Goal: Task Accomplishment & Management: Complete application form

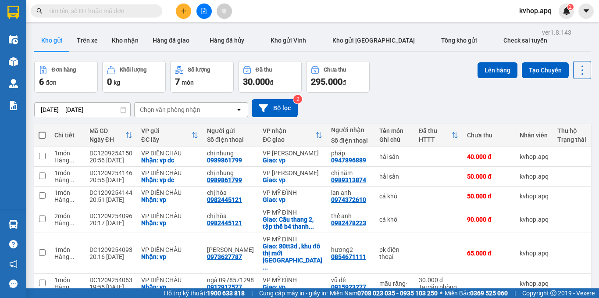
click at [181, 9] on icon "plus" at bounding box center [184, 11] width 6 height 6
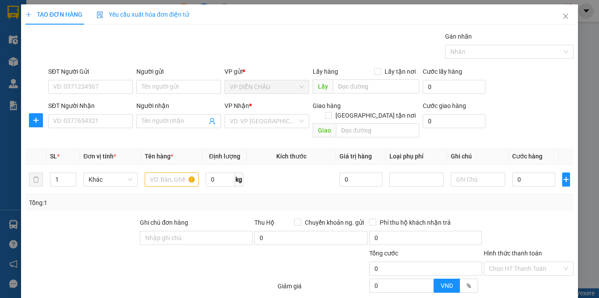
drag, startPoint x: 268, startPoint y: 17, endPoint x: 275, endPoint y: 24, distance: 9.3
drag, startPoint x: 275, startPoint y: 24, endPoint x: 0, endPoint y: 64, distance: 277.6
drag, startPoint x: 0, startPoint y: 64, endPoint x: 213, endPoint y: 59, distance: 213.2
click at [213, 59] on div "Gói vận chuyển * Tiêu chuẩn Gán nhãn Nhãn" at bounding box center [310, 47] width 529 height 31
click at [98, 87] on input "SĐT Người Gửi" at bounding box center [90, 87] width 85 height 14
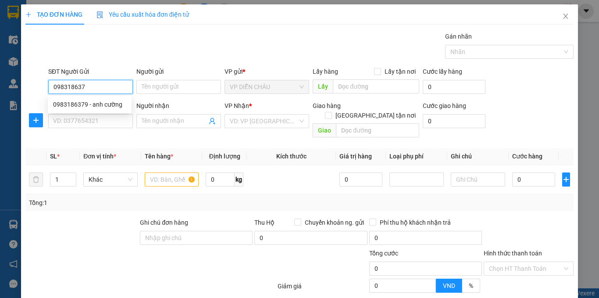
type input "0983186379"
drag, startPoint x: 112, startPoint y: 106, endPoint x: 105, endPoint y: 122, distance: 17.3
click at [111, 106] on div "0983186379 - anh cường" at bounding box center [89, 105] width 73 height 10
type input "anh cường"
checkbox input "true"
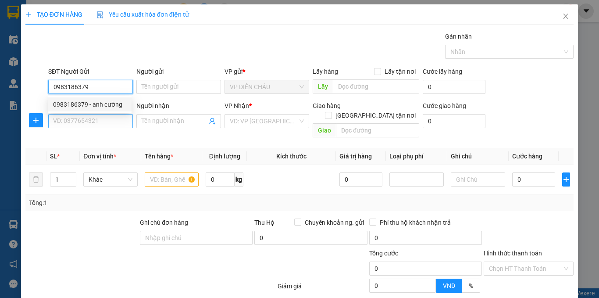
type input "vp dc"
type input "0983186379"
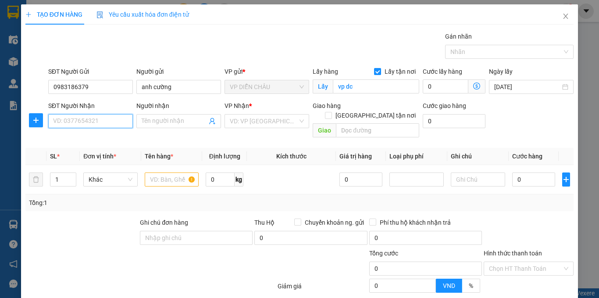
click at [105, 125] on input "SĐT Người Nhận" at bounding box center [90, 121] width 85 height 14
click at [103, 136] on div "0983186379 - anh cường" at bounding box center [89, 139] width 73 height 10
type input "0983186379"
type input "anh cường"
checkbox input "true"
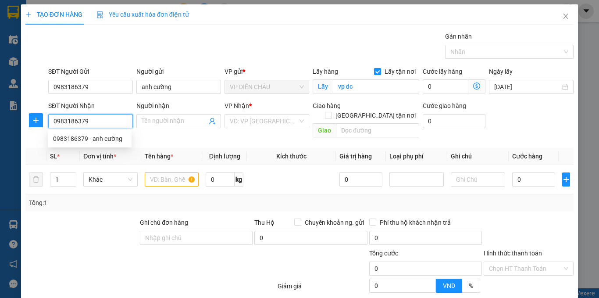
type input "vp"
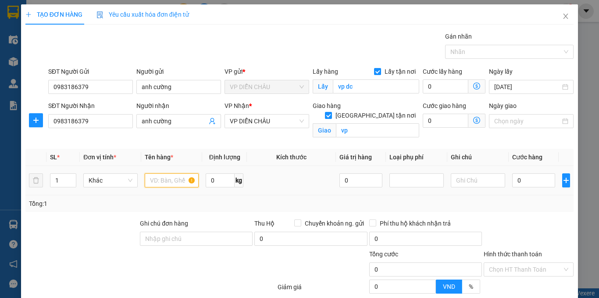
click at [169, 182] on input "text" at bounding box center [172, 180] width 54 height 14
type input "can"
click at [512, 179] on input "0" at bounding box center [533, 180] width 43 height 14
type input "4"
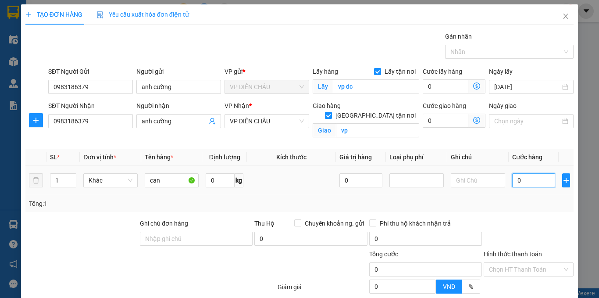
type input "4"
type input "40"
type input "400"
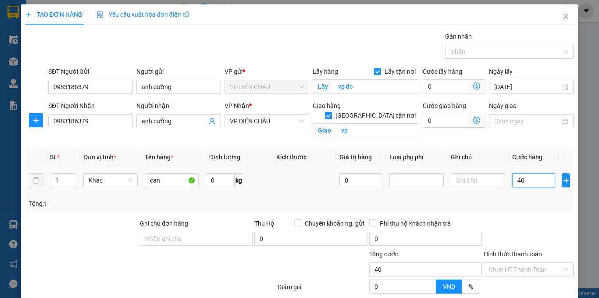
type input "400"
type input "4.000"
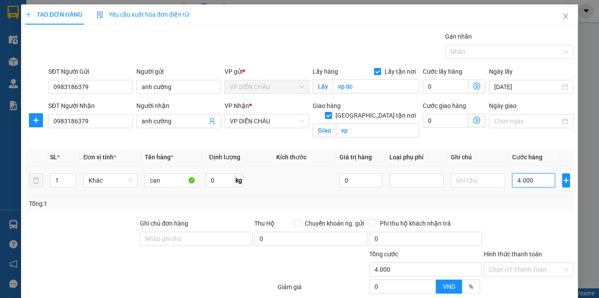
type input "40.000"
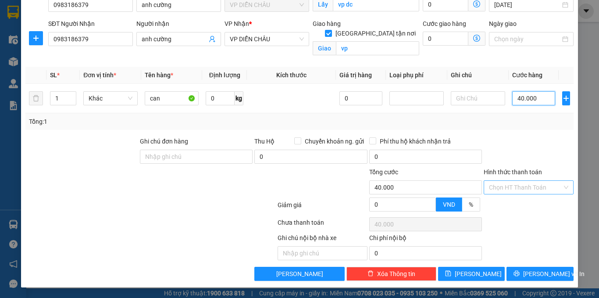
type input "40.000"
click at [513, 187] on input "Hình thức thanh toán" at bounding box center [525, 187] width 73 height 13
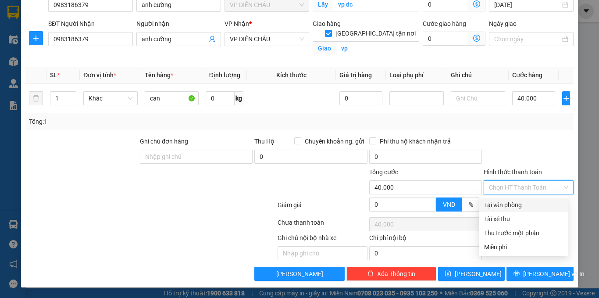
click at [507, 203] on div "Tại văn phòng" at bounding box center [523, 205] width 79 height 10
type input "0"
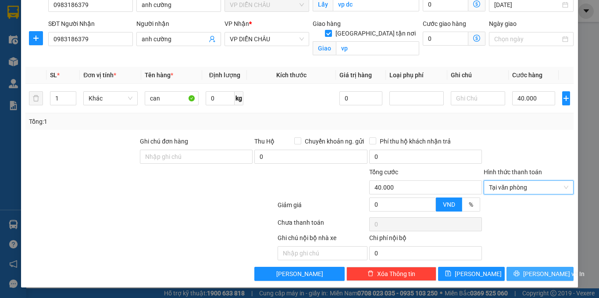
click at [533, 274] on span "[PERSON_NAME] và In" at bounding box center [553, 274] width 61 height 10
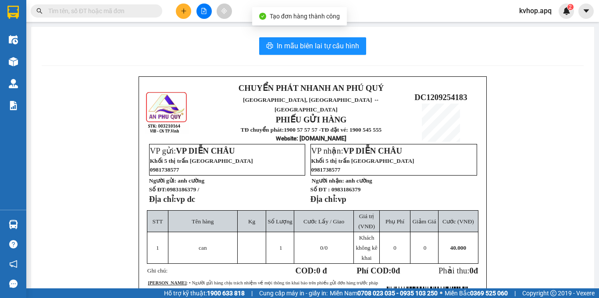
click at [318, 37] on div "In mẫu biên lai tự cấu hình CHUYỂN PHÁT NHANH AN [GEOGRAPHIC_DATA], [GEOGRAPHIC…" at bounding box center [312, 216] width 563 height 379
drag, startPoint x: 320, startPoint y: 45, endPoint x: 334, endPoint y: 61, distance: 20.8
click at [321, 45] on span "In mẫu biên lai tự cấu hình" at bounding box center [318, 45] width 82 height 11
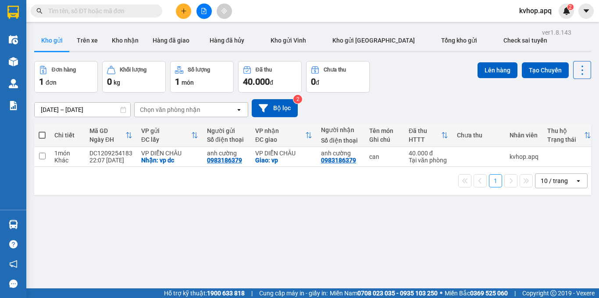
click at [433, 239] on div "ver 1.8.143 Kho gửi Trên xe Kho nhận Hàng đã giao Hàng đã hủy Kho gửi Vinh Kho …" at bounding box center [313, 175] width 564 height 298
click at [200, 12] on button at bounding box center [204, 11] width 15 height 15
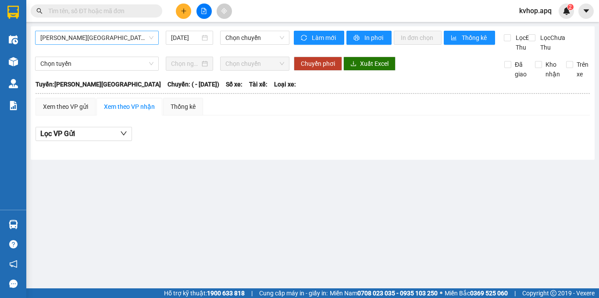
drag, startPoint x: 109, startPoint y: 32, endPoint x: 106, endPoint y: 40, distance: 9.0
click at [108, 32] on span "[PERSON_NAME][GEOGRAPHIC_DATA]" at bounding box center [96, 37] width 113 height 13
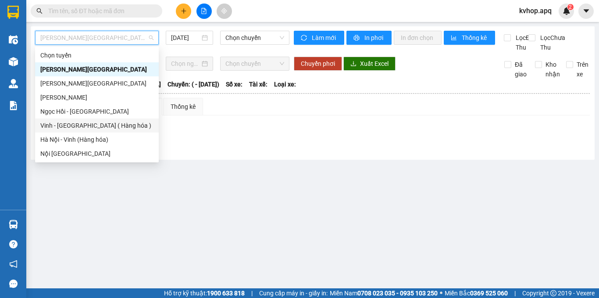
click at [92, 124] on div "Vinh - [GEOGRAPHIC_DATA] ( Hàng hóa )" at bounding box center [96, 126] width 113 height 10
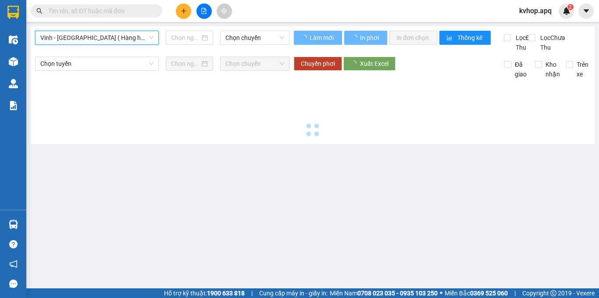
type input "[DATE]"
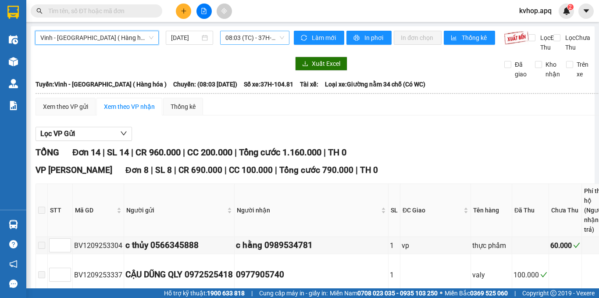
click at [253, 41] on span "08:03 (TC) - 37H-104.81" at bounding box center [254, 37] width 59 height 13
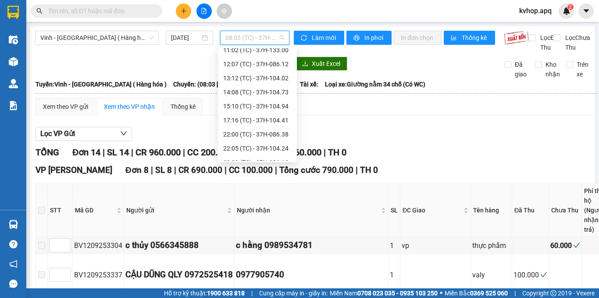
scroll to position [71, 0]
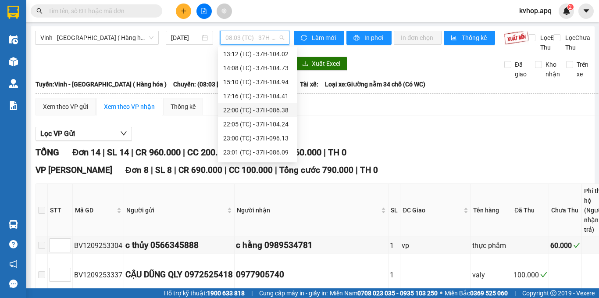
click at [251, 111] on div "22:00 (TC) - 37H-086.38" at bounding box center [257, 110] width 68 height 10
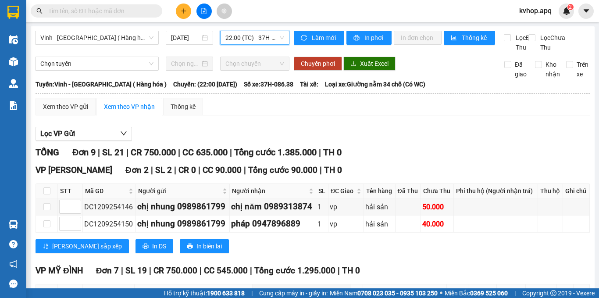
scroll to position [132, 0]
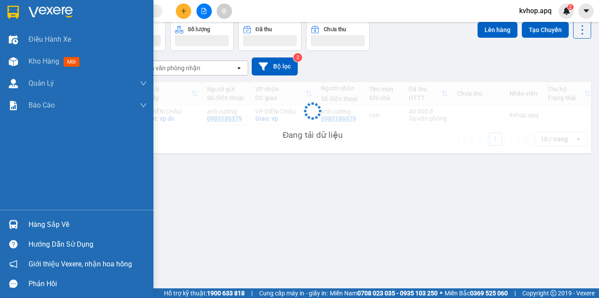
scroll to position [40, 0]
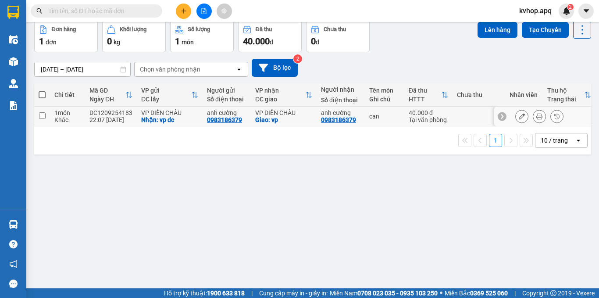
drag, startPoint x: 41, startPoint y: 116, endPoint x: 159, endPoint y: 103, distance: 118.3
click at [42, 116] on input "checkbox" at bounding box center [42, 115] width 7 height 7
checkbox input "true"
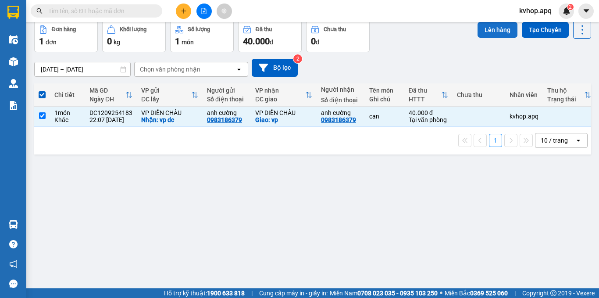
click at [486, 32] on button "Lên hàng" at bounding box center [498, 30] width 40 height 16
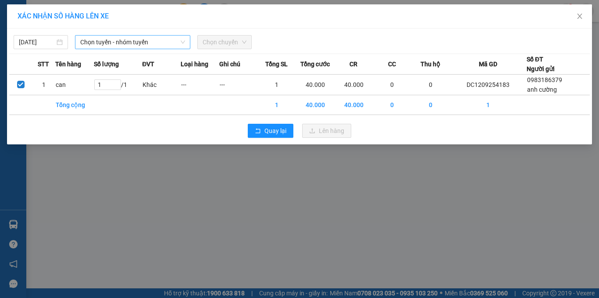
drag, startPoint x: 75, startPoint y: 35, endPoint x: 88, endPoint y: 39, distance: 14.2
click at [83, 36] on div "[DATE] Chọn tuyến - nhóm tuyến Chọn chuyến" at bounding box center [299, 40] width 581 height 18
click at [93, 41] on span "Chọn tuyến - nhóm tuyến" at bounding box center [132, 42] width 105 height 13
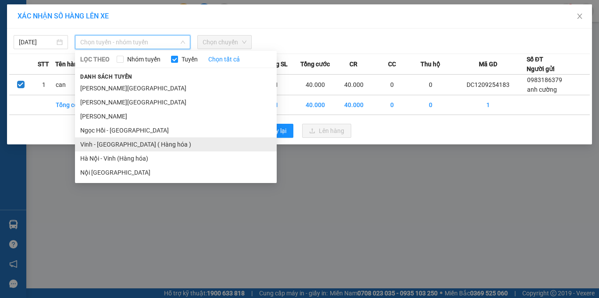
drag, startPoint x: 117, startPoint y: 144, endPoint x: 129, endPoint y: 121, distance: 26.5
click at [118, 141] on li "Vinh - [GEOGRAPHIC_DATA] ( Hàng hóa )" at bounding box center [176, 144] width 202 height 14
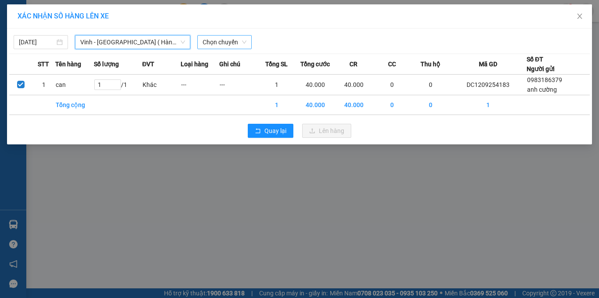
click at [222, 46] on span "Chọn chuyến" at bounding box center [225, 42] width 44 height 13
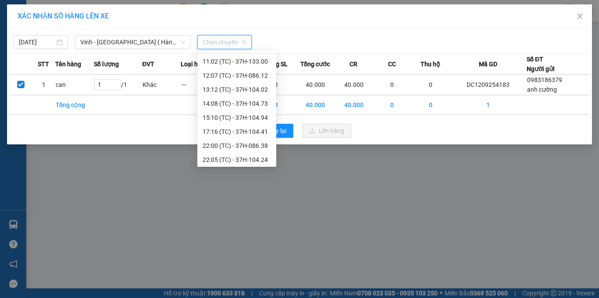
scroll to position [44, 0]
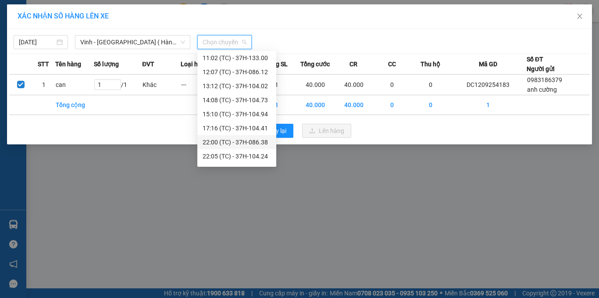
click at [219, 140] on div "22:00 (TC) - 37H-086.38" at bounding box center [237, 142] width 68 height 10
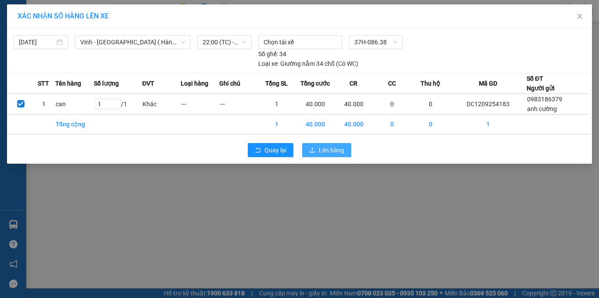
click at [331, 154] on span "Lên hàng" at bounding box center [331, 150] width 25 height 10
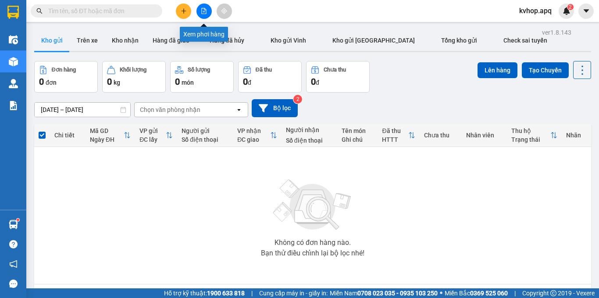
click at [208, 12] on button at bounding box center [204, 11] width 15 height 15
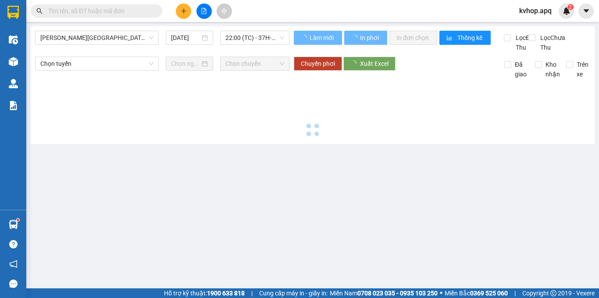
click at [120, 46] on div "[PERSON_NAME] - [GEOGRAPHIC_DATA] [DATE] 22:00 (TC) - 37H-086.38" at bounding box center [162, 41] width 254 height 21
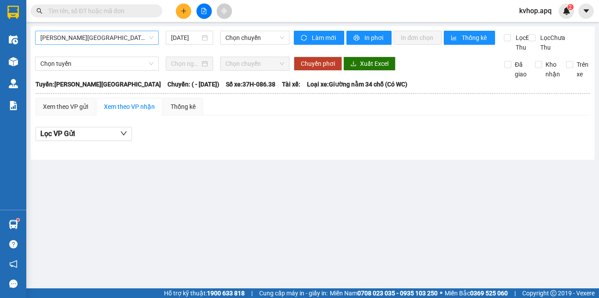
click at [124, 43] on span "[PERSON_NAME][GEOGRAPHIC_DATA]" at bounding box center [96, 37] width 113 height 13
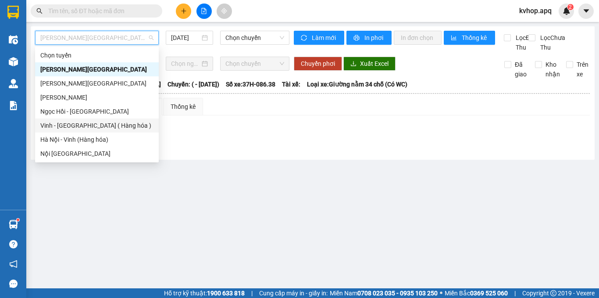
click at [84, 123] on div "Vinh - [GEOGRAPHIC_DATA] ( Hàng hóa )" at bounding box center [96, 126] width 113 height 10
type input "[DATE]"
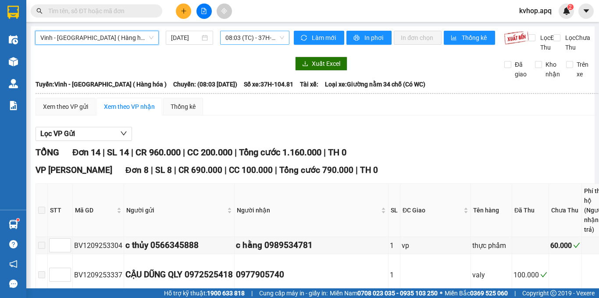
click at [246, 39] on span "08:03 (TC) - 37H-104.81" at bounding box center [254, 37] width 59 height 13
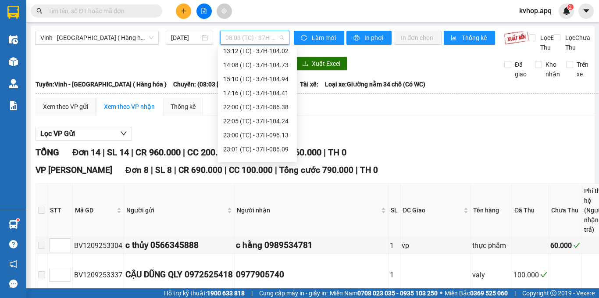
scroll to position [77, 0]
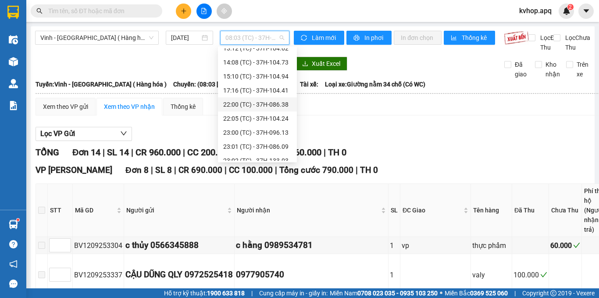
click at [269, 106] on div "22:00 (TC) - 37H-086.38" at bounding box center [257, 105] width 68 height 10
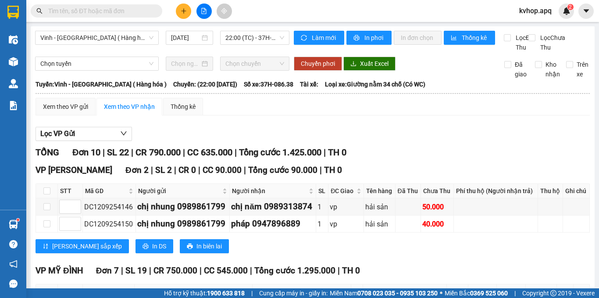
drag, startPoint x: 122, startPoint y: 13, endPoint x: 130, endPoint y: 7, distance: 9.7
click at [124, 11] on input "text" at bounding box center [100, 11] width 104 height 10
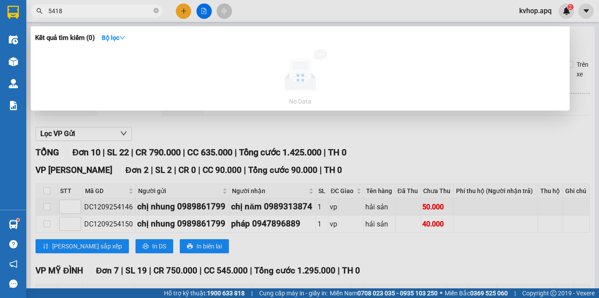
type input "54183"
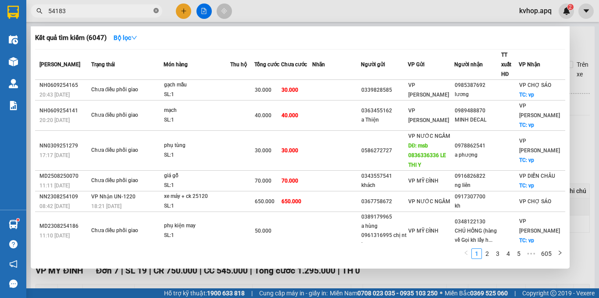
click at [157, 9] on icon "close-circle" at bounding box center [156, 10] width 5 height 5
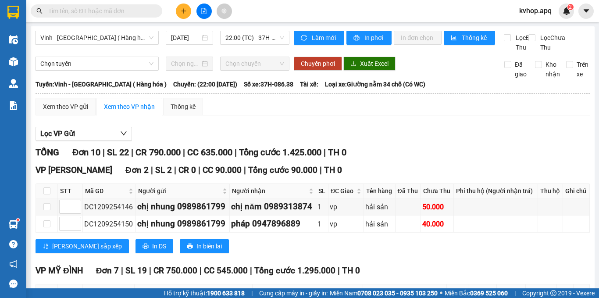
click at [128, 11] on input "text" at bounding box center [100, 11] width 104 height 10
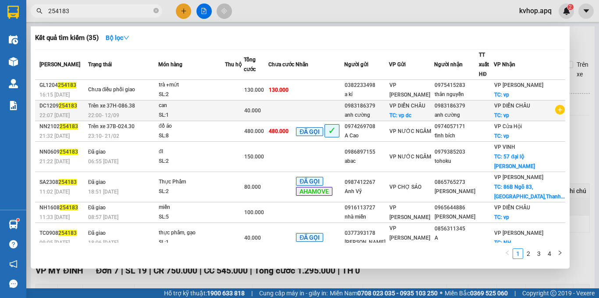
type input "254183"
click at [296, 121] on td at bounding box center [281, 110] width 27 height 21
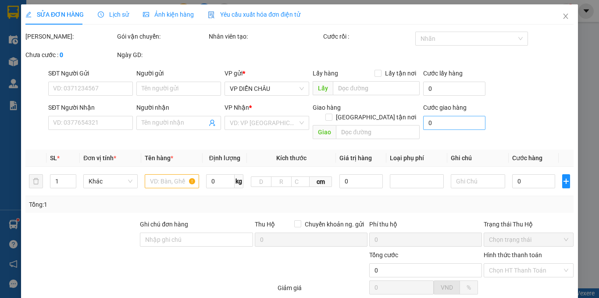
type input "0983186379"
type input "anh cường"
checkbox input "true"
type input "vp dc"
type input "0983186379"
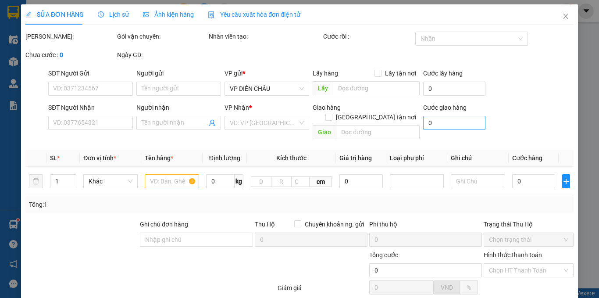
type input "anh cường"
checkbox input "true"
type input "vp"
type input "40.000"
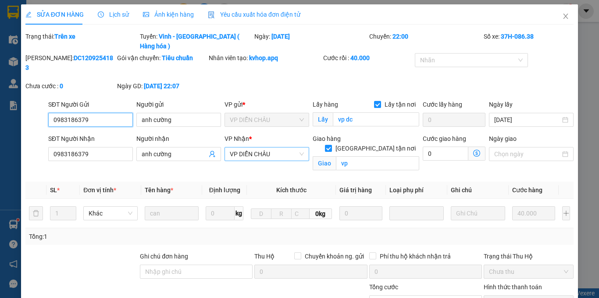
click at [270, 147] on span "VP DIỄN CHÂU" at bounding box center [267, 153] width 74 height 13
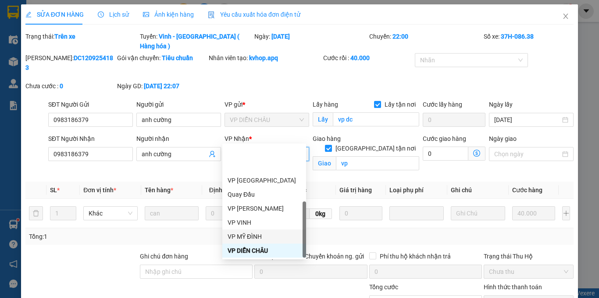
scroll to position [126, 0]
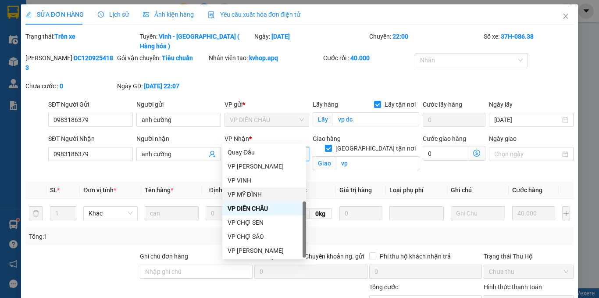
click at [251, 195] on div "VP MỸ ĐÌNH" at bounding box center [264, 194] width 73 height 10
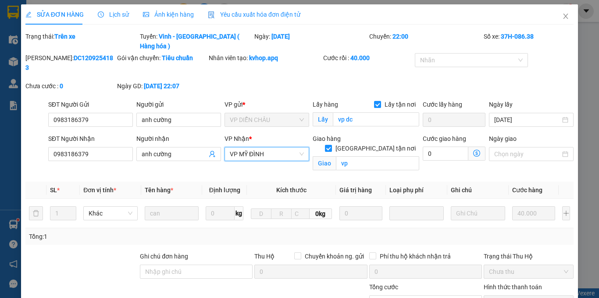
scroll to position [96, 0]
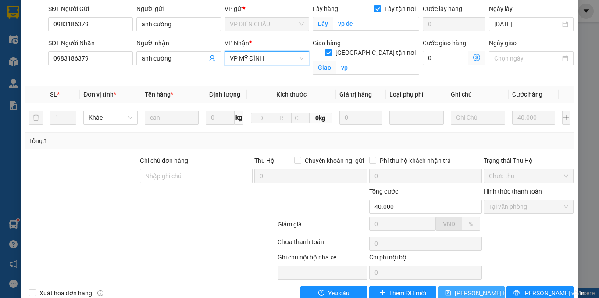
click at [476, 288] on span "[PERSON_NAME] thay đổi" at bounding box center [490, 293] width 70 height 10
